Goal: Transaction & Acquisition: Subscribe to service/newsletter

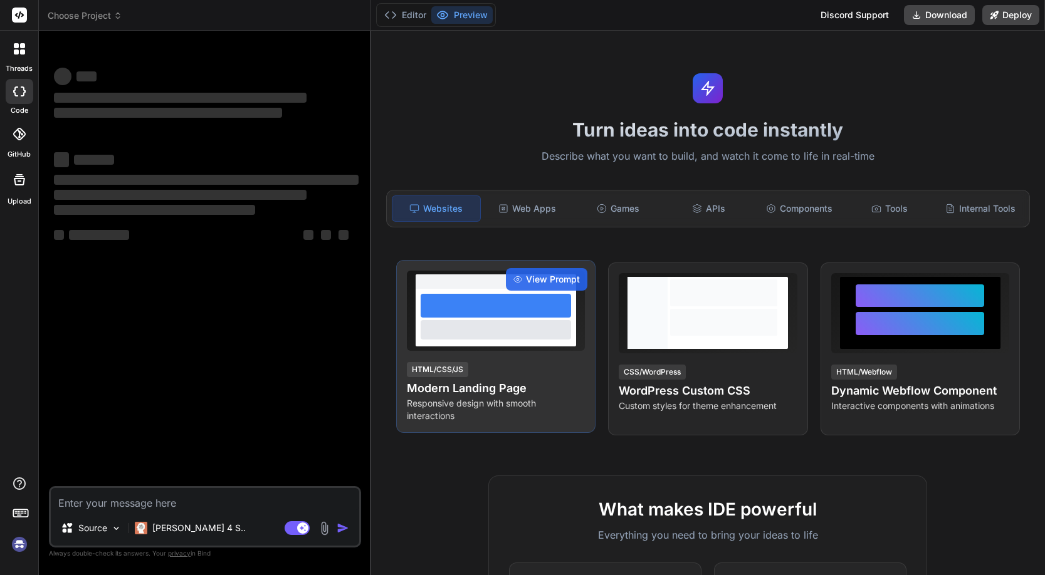
type textarea "x"
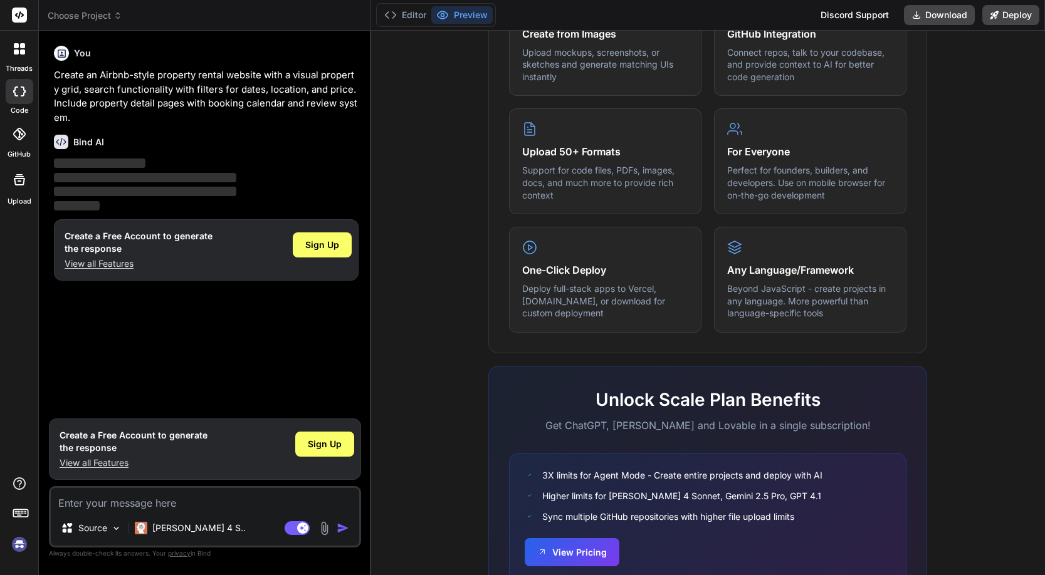
scroll to position [632, 0]
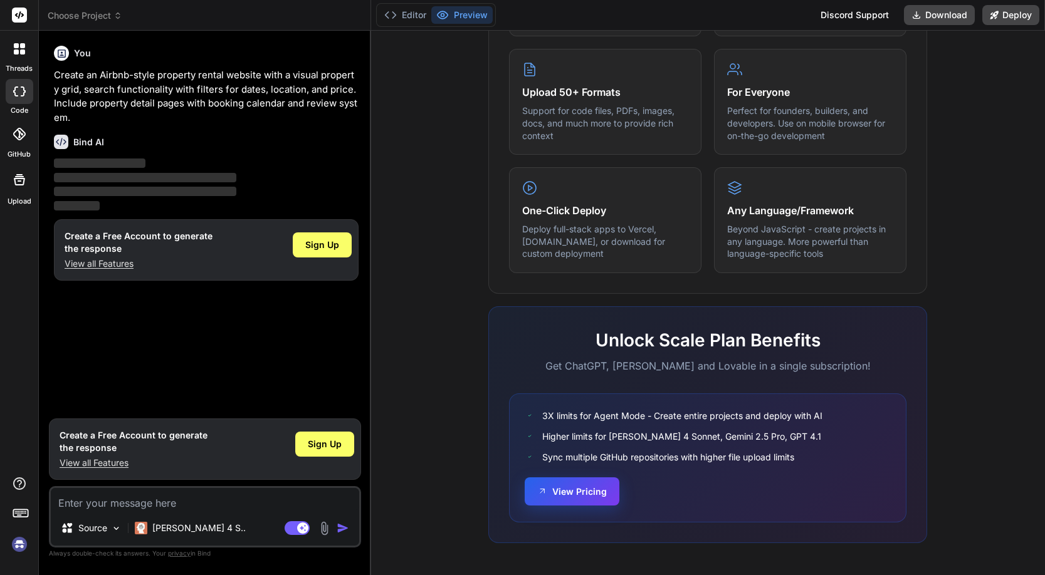
click at [564, 493] on button "View Pricing" at bounding box center [572, 492] width 95 height 28
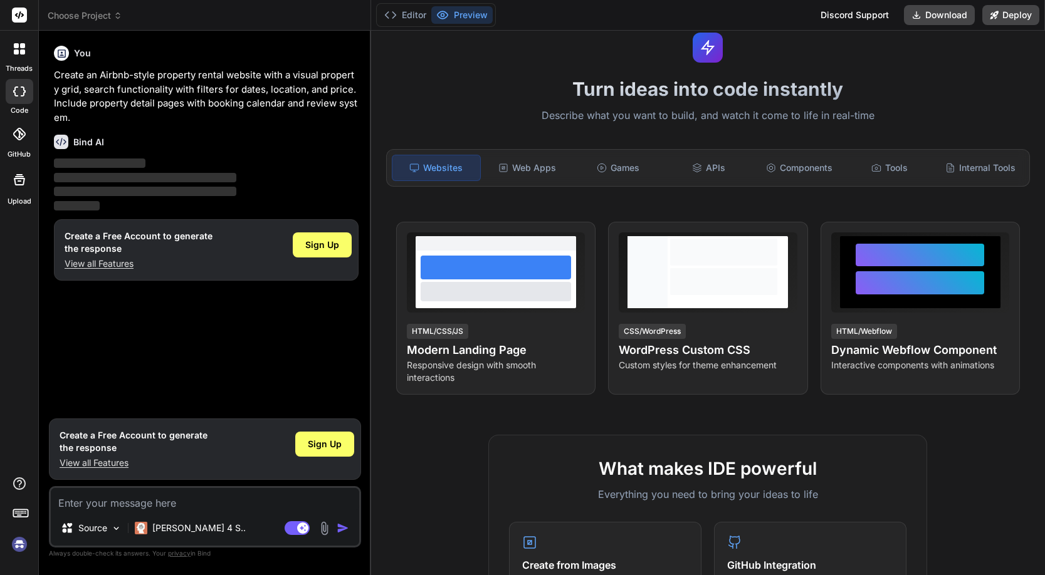
scroll to position [0, 0]
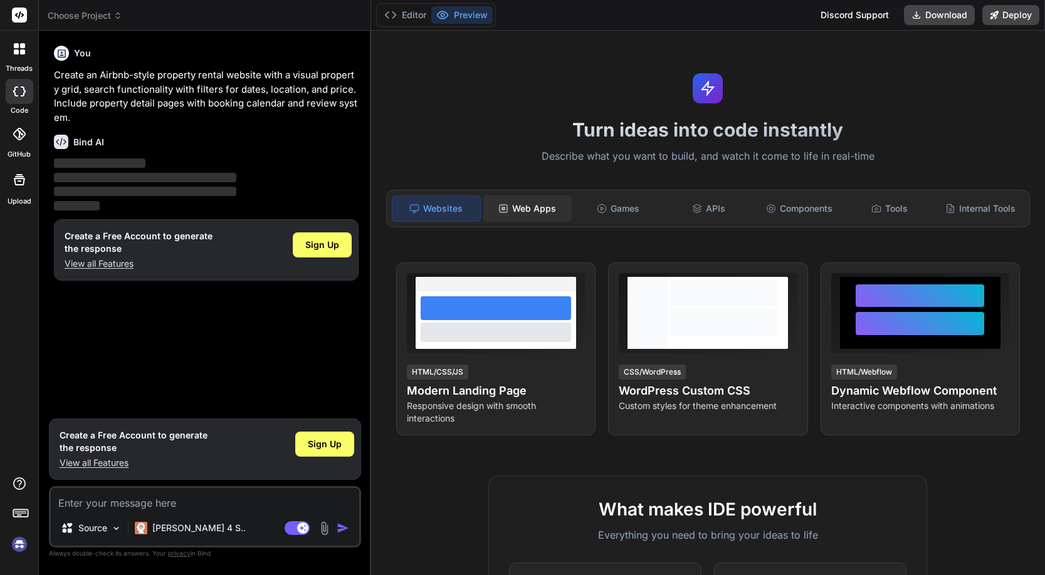
click at [542, 212] on div "Web Apps" at bounding box center [527, 209] width 88 height 26
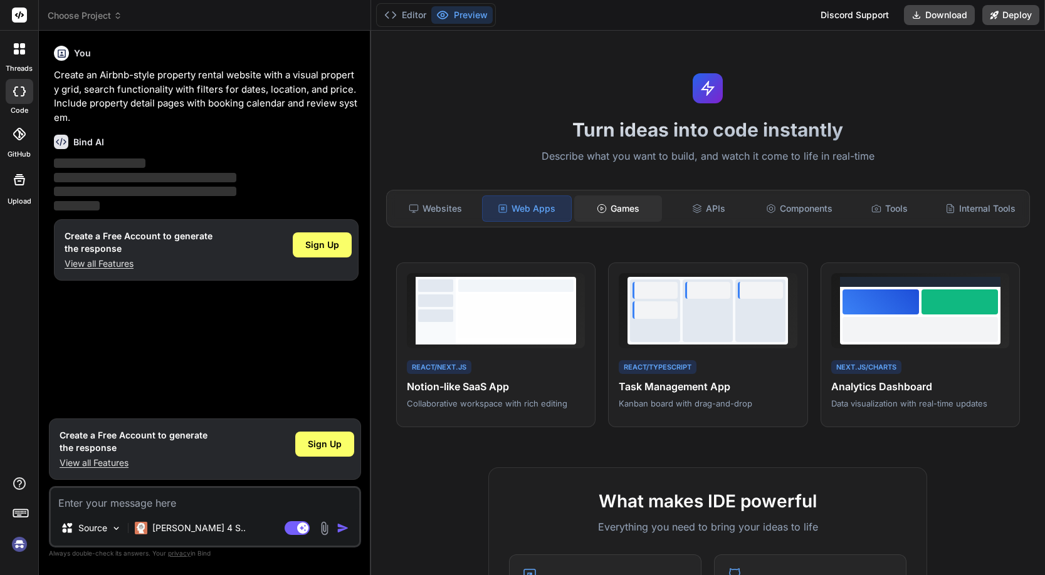
click at [610, 211] on div "Games" at bounding box center [618, 209] width 88 height 26
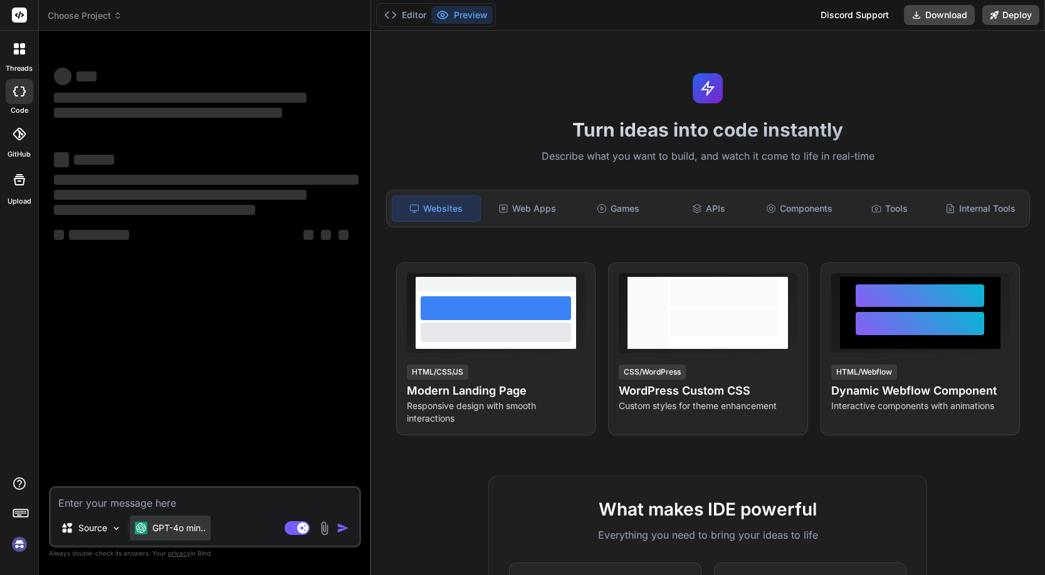
click at [187, 533] on p "GPT-4o min.." at bounding box center [178, 528] width 53 height 13
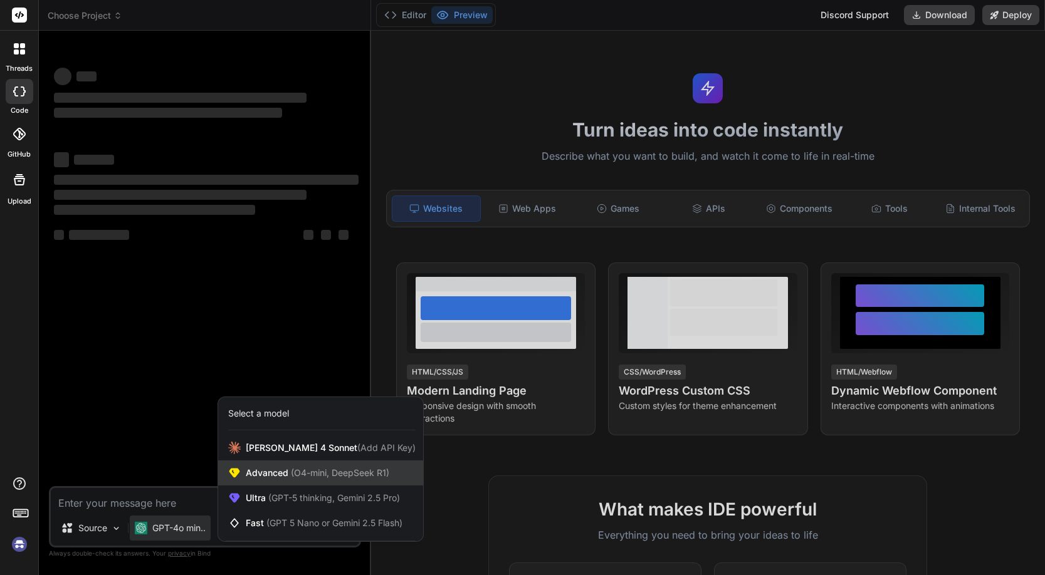
click at [291, 472] on span "(O4-mini, DeepSeek R1)" at bounding box center [338, 472] width 101 height 11
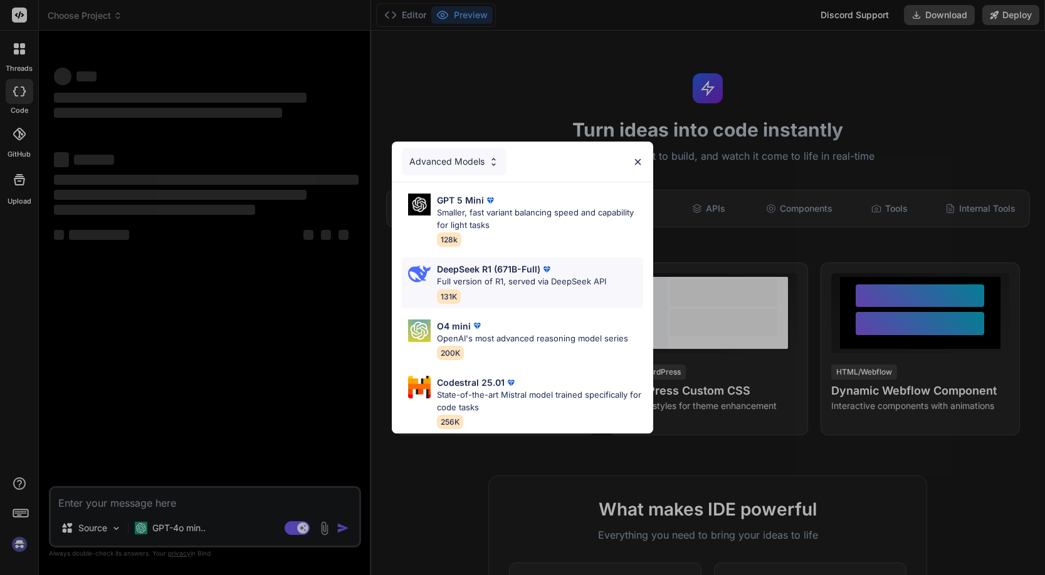
click at [518, 276] on p "Full version of R1, served via DeepSeek API" at bounding box center [521, 282] width 169 height 13
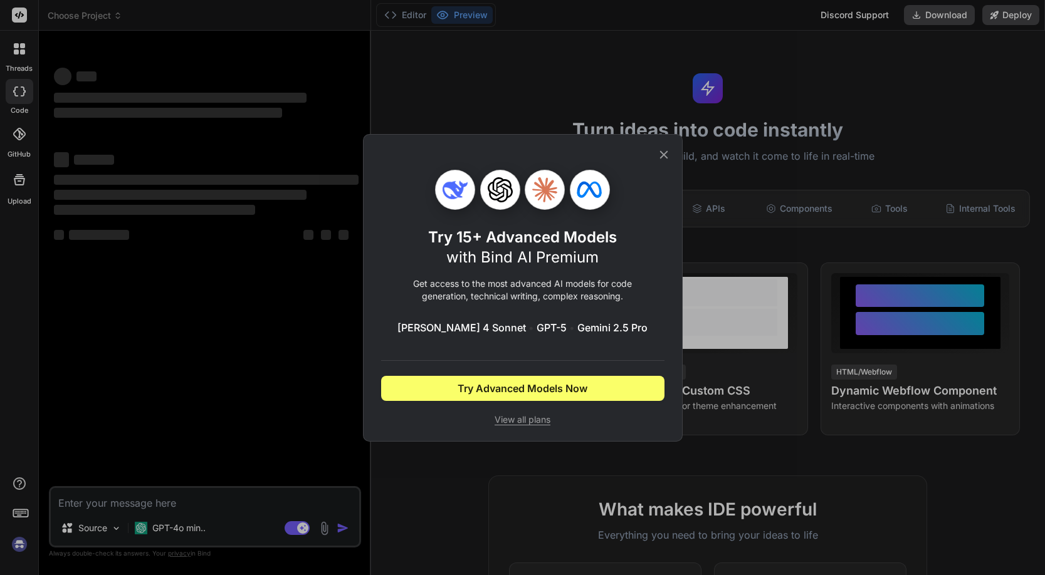
click at [535, 422] on span "View all plans" at bounding box center [522, 420] width 283 height 13
click at [666, 152] on icon at bounding box center [663, 154] width 8 height 8
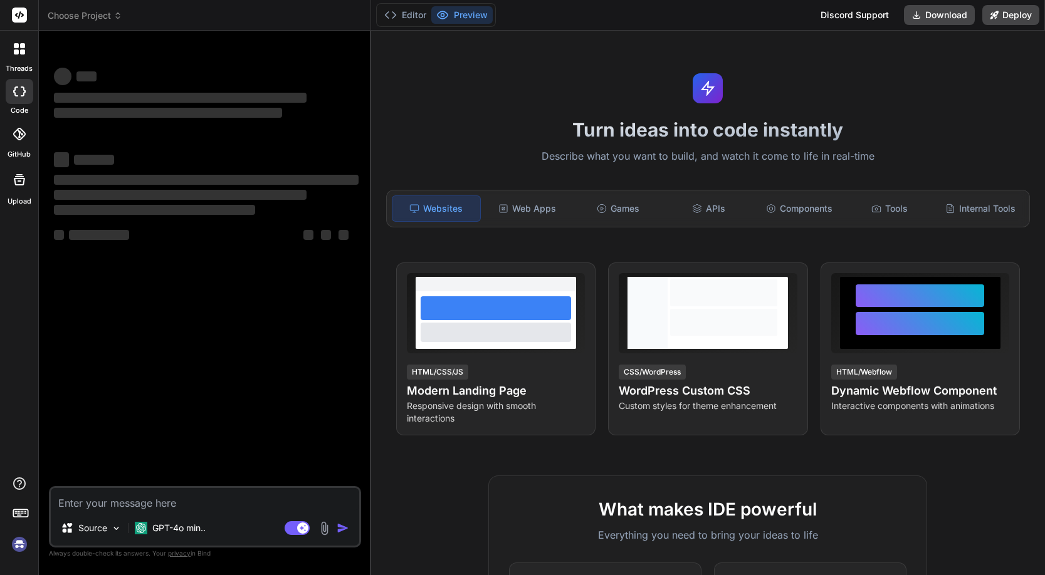
type textarea "x"
